Goal: Find specific page/section: Find specific page/section

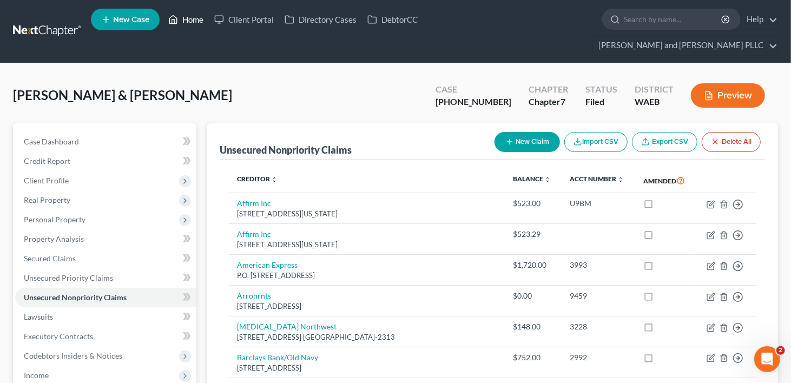
click at [189, 22] on link "Home" at bounding box center [186, 19] width 46 height 19
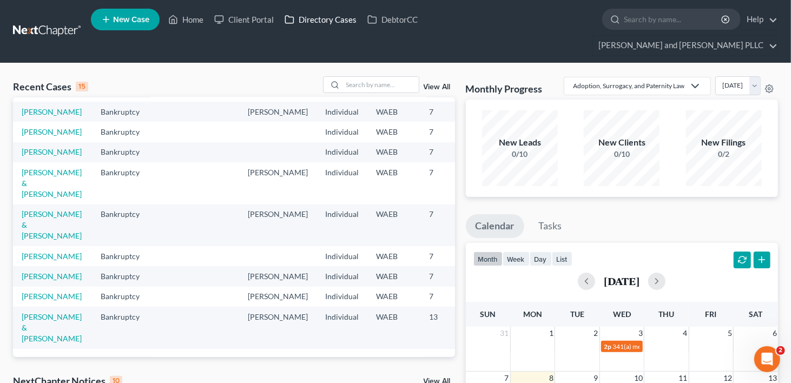
click at [321, 24] on link "Directory Cases" at bounding box center [320, 19] width 83 height 19
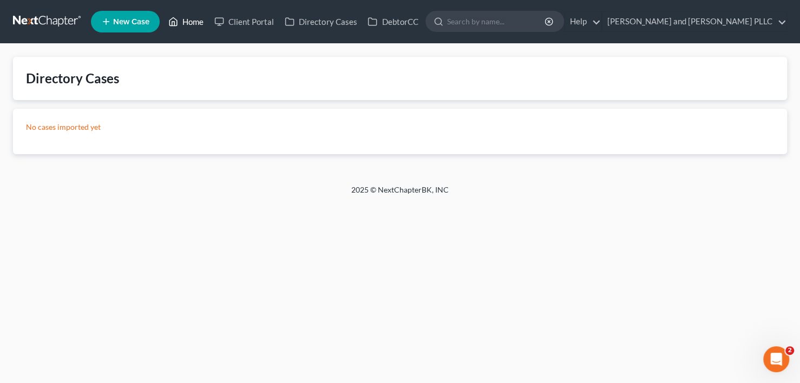
click at [188, 18] on link "Home" at bounding box center [186, 21] width 46 height 19
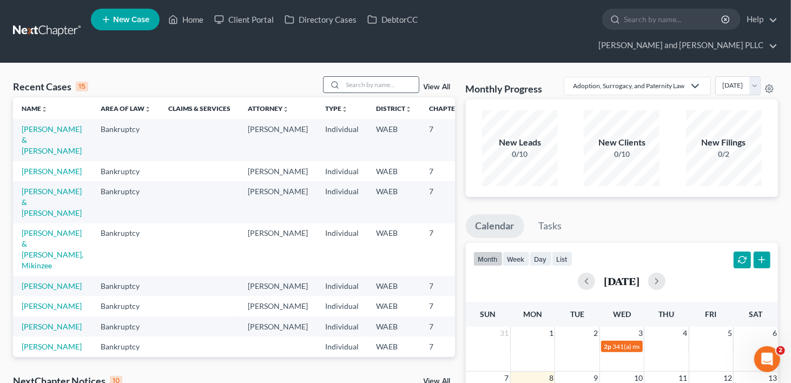
paste input "2500920"
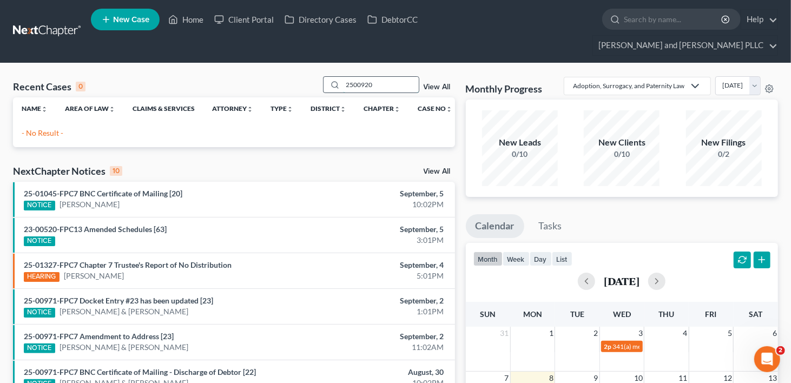
click at [354, 77] on input "2500920" at bounding box center [381, 85] width 76 height 16
type input "25-00920"
drag, startPoint x: 379, startPoint y: 63, endPoint x: 387, endPoint y: 63, distance: 7.6
click at [383, 77] on input "25-00920" at bounding box center [381, 85] width 76 height 16
drag, startPoint x: 387, startPoint y: 63, endPoint x: 335, endPoint y: 70, distance: 52.3
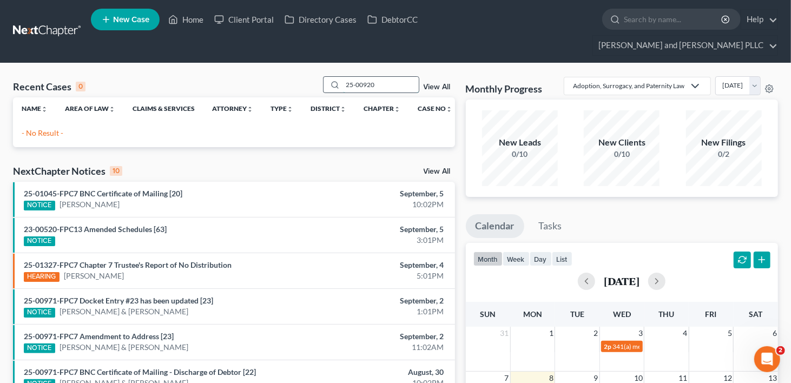
click at [335, 76] on div "25-00920" at bounding box center [371, 84] width 96 height 17
